Goal: Understand process/instructions: Learn how to perform a task or action

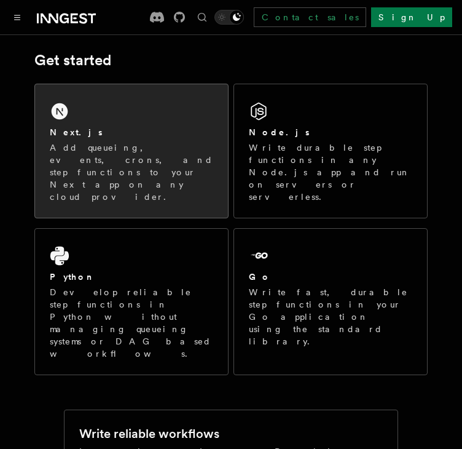
click at [138, 136] on div "Next.js" at bounding box center [132, 132] width 164 height 13
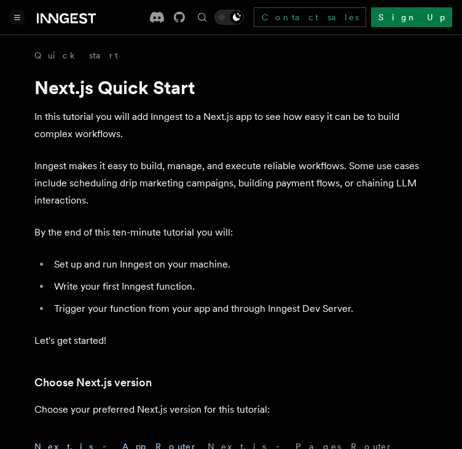
click at [14, 16] on icon "Toggle navigation" at bounding box center [17, 18] width 6 height 6
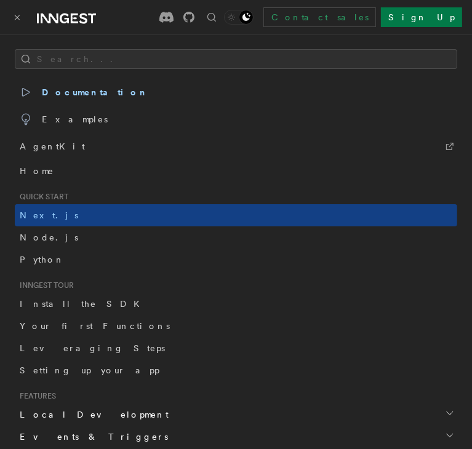
click at [22, 24] on div at bounding box center [53, 17] width 86 height 17
click at [20, 20] on icon "Toggle navigation" at bounding box center [17, 18] width 6 height 6
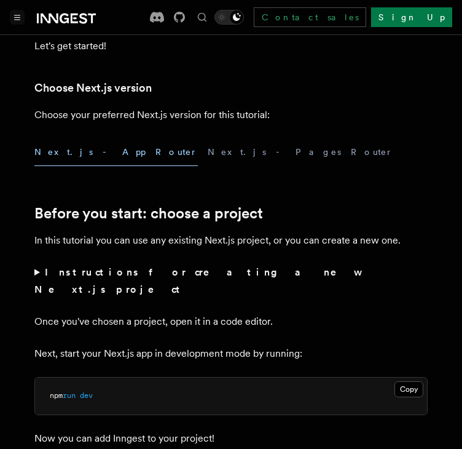
scroll to position [307, 0]
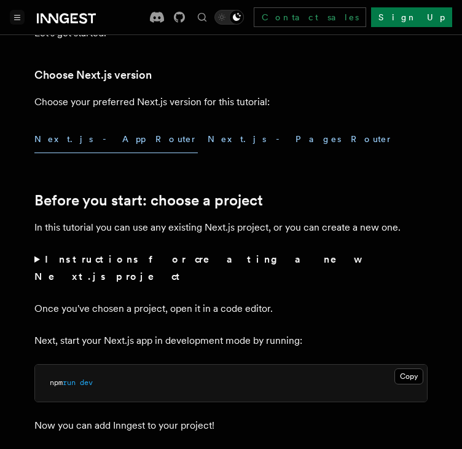
click at [208, 138] on button "Next.js - Pages Router" at bounding box center [301, 139] width 186 height 28
click at [87, 132] on button "Next.js - App Router" at bounding box center [116, 139] width 164 height 28
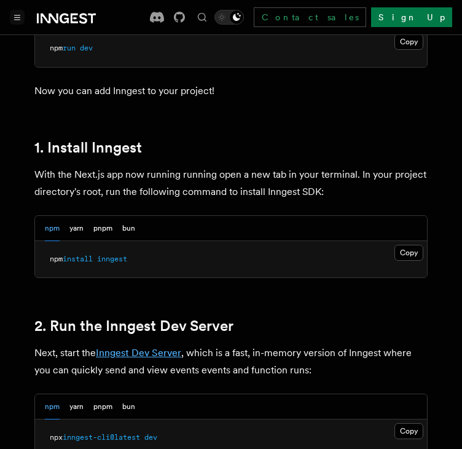
scroll to position [676, 0]
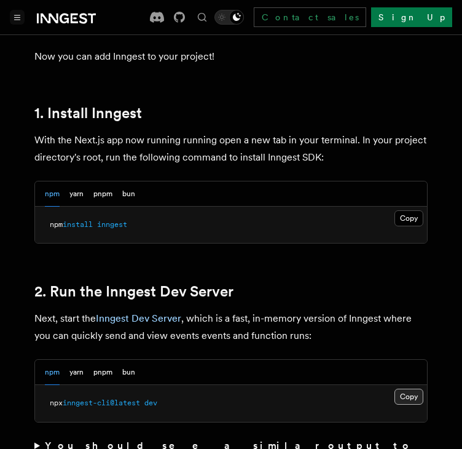
click at [408, 389] on button "Copy Copied" at bounding box center [409, 397] width 29 height 16
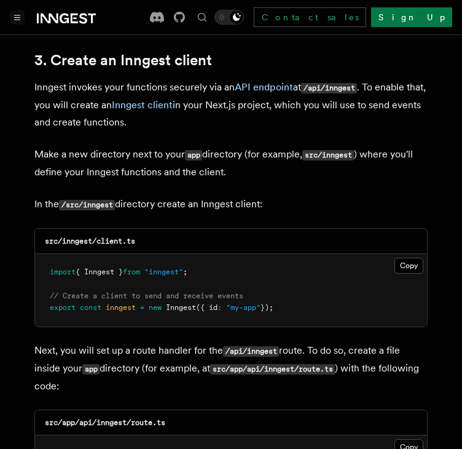
scroll to position [1475, 0]
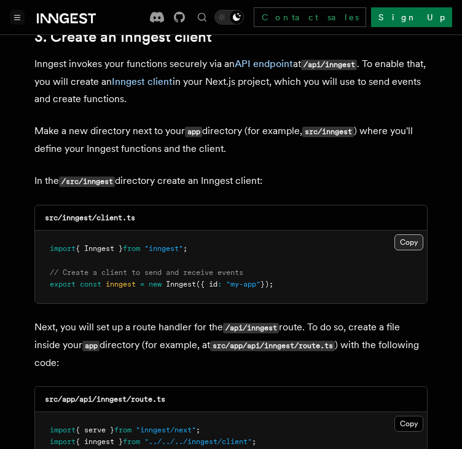
click at [403, 234] on button "Copy Copied" at bounding box center [409, 242] width 29 height 16
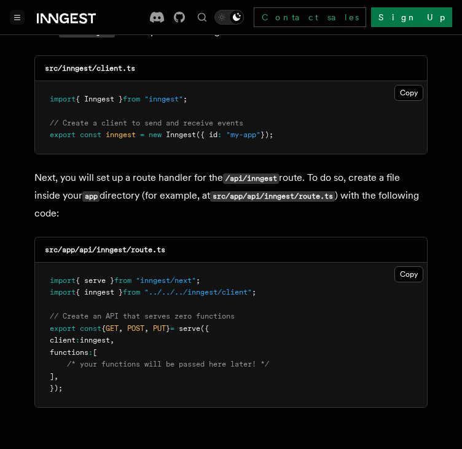
scroll to position [1660, 0]
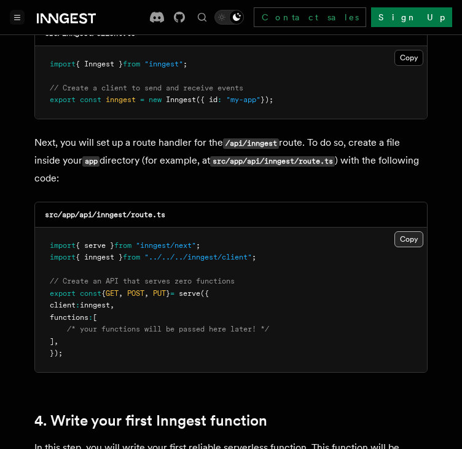
click at [398, 231] on button "Copy Copied" at bounding box center [409, 239] width 29 height 16
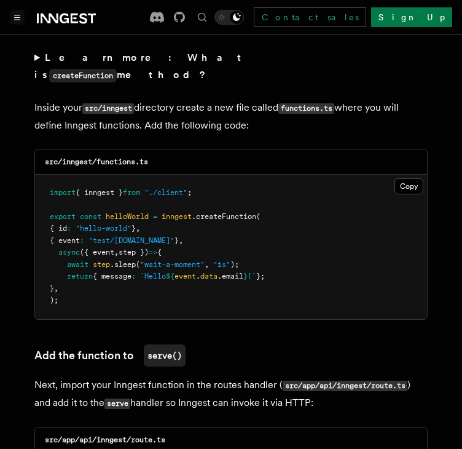
scroll to position [2213, 0]
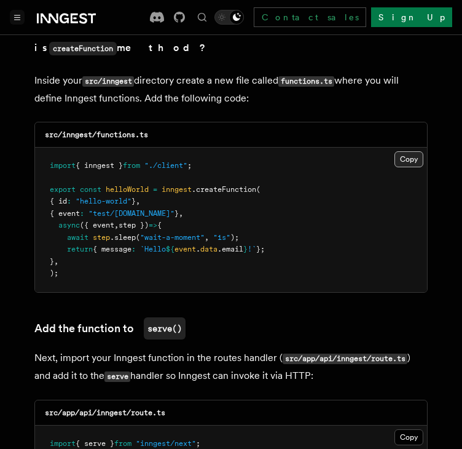
click at [409, 151] on button "Copy Copied" at bounding box center [409, 159] width 29 height 16
